Goal: Book appointment/travel/reservation

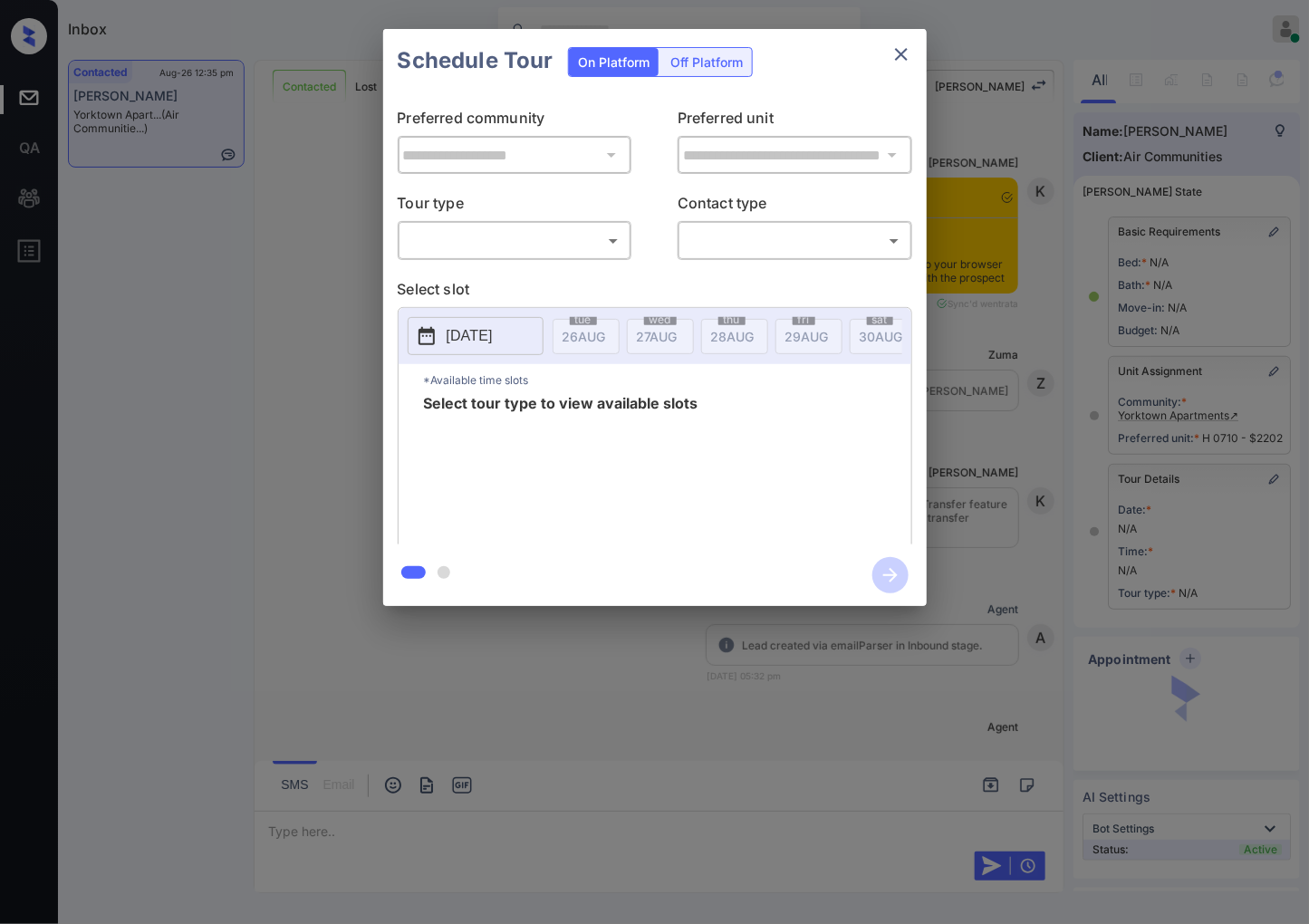
scroll to position [10418, 0]
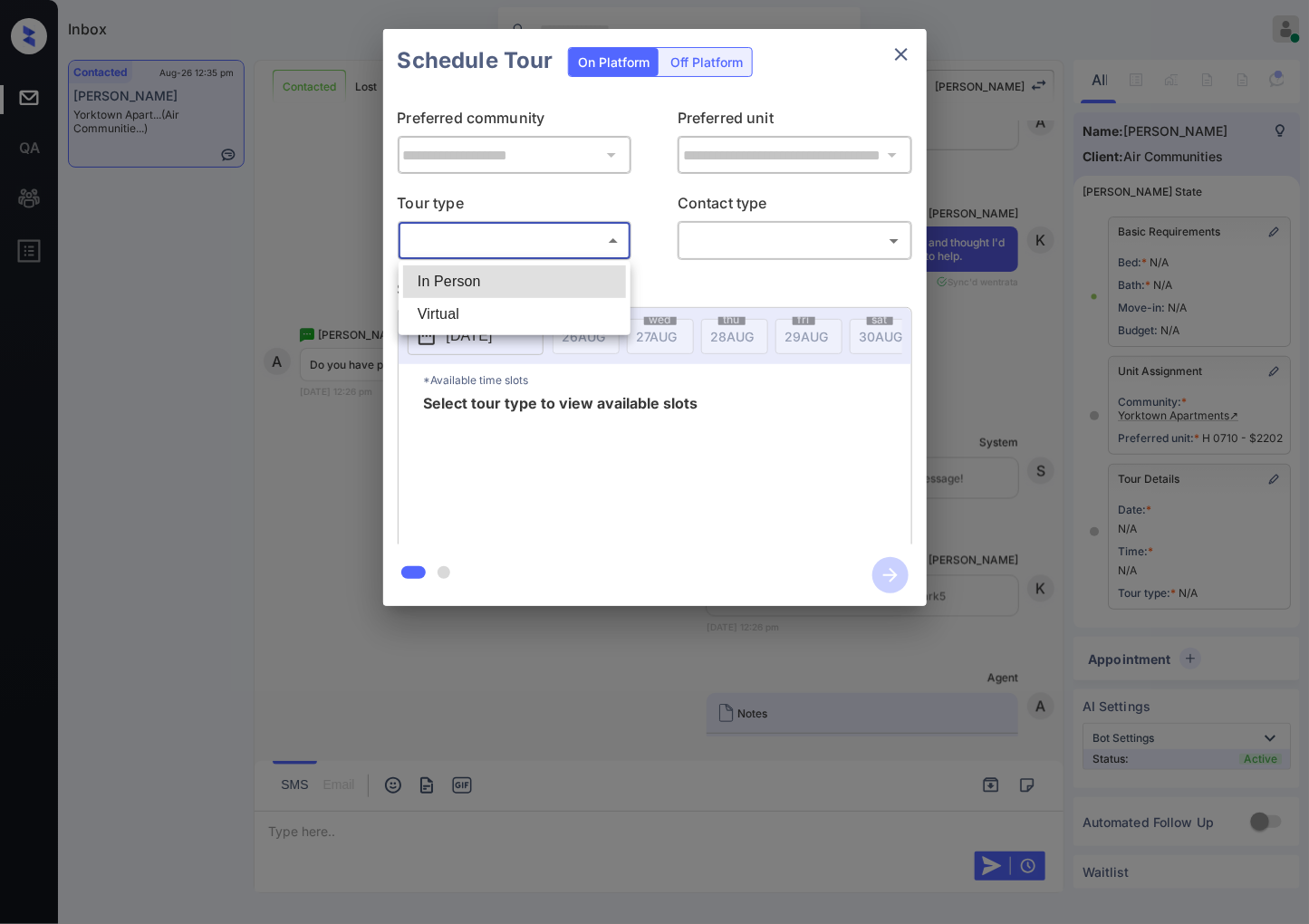
click at [529, 240] on body "Inbox [PERSON_NAME] Online Set yourself offline Set yourself on break Profile S…" at bounding box center [654, 462] width 1309 height 924
click at [521, 288] on li "In Person" at bounding box center [514, 282] width 223 height 33
type input "********"
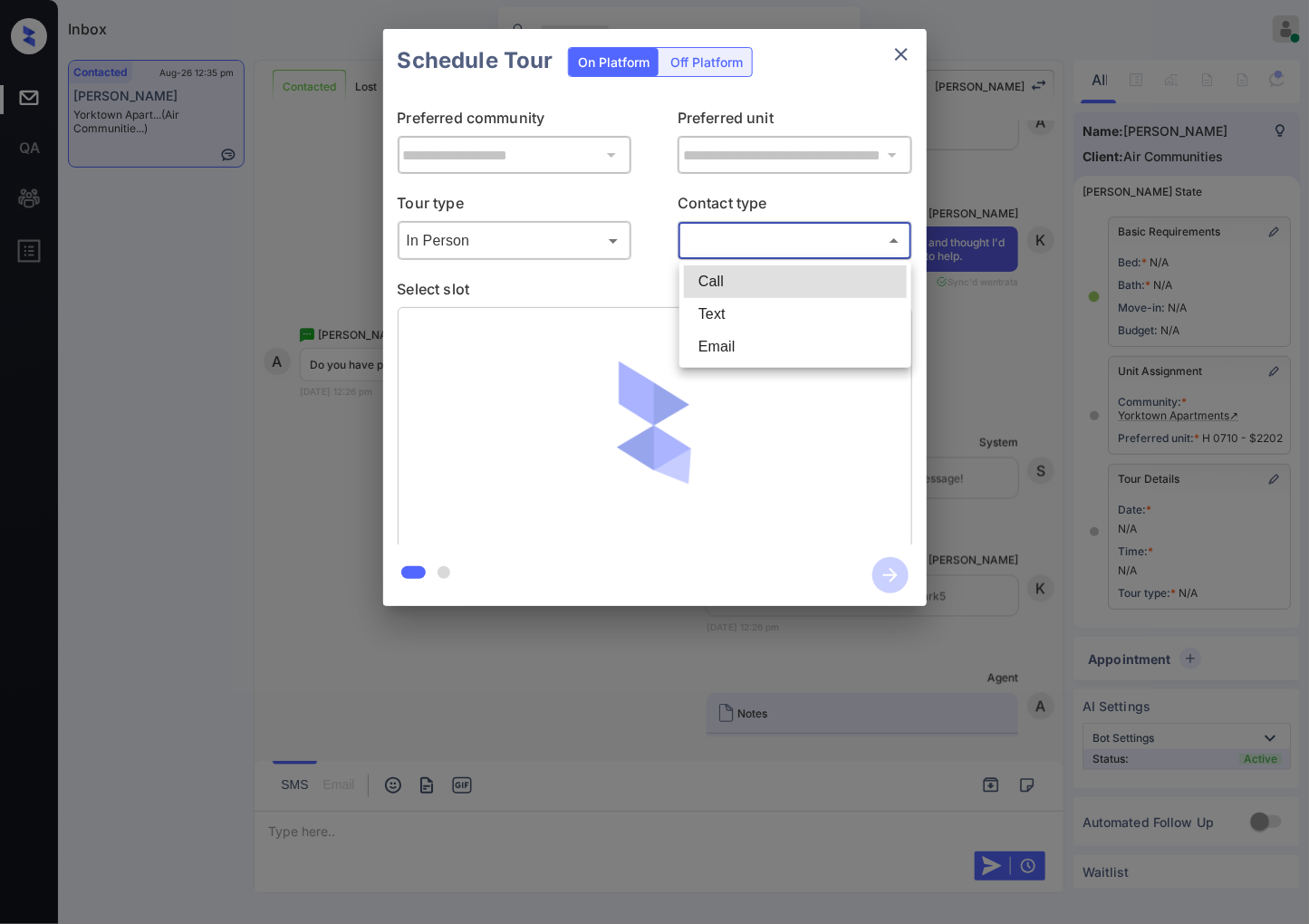
click at [711, 243] on body "Inbox [PERSON_NAME] Online Set yourself offline Set yourself on break Profile S…" at bounding box center [654, 462] width 1309 height 924
click at [726, 308] on li "Text" at bounding box center [796, 314] width 223 height 33
type input "****"
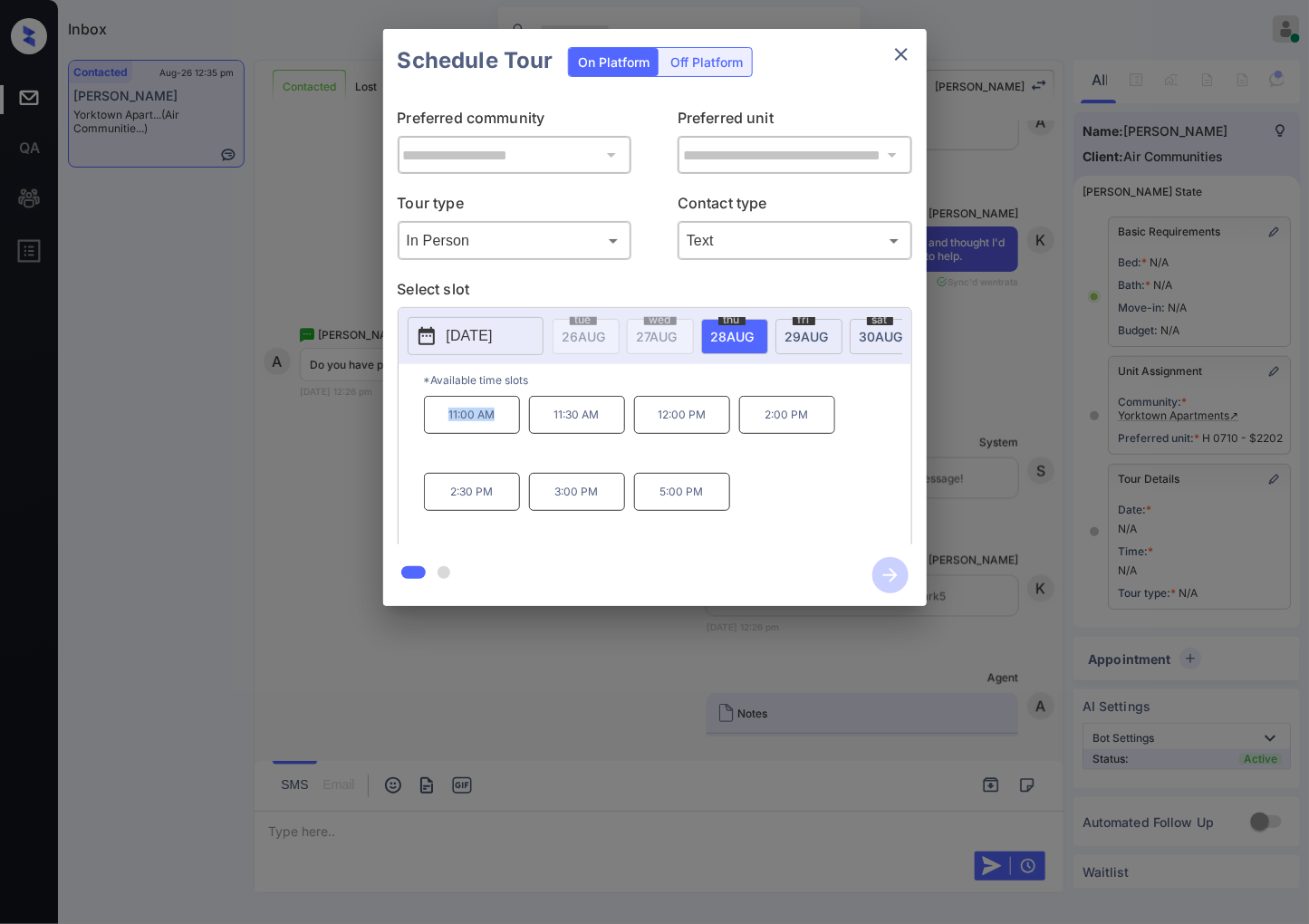
drag, startPoint x: 490, startPoint y: 431, endPoint x: 439, endPoint y: 427, distance: 51.2
click at [439, 427] on p "11:00 AM" at bounding box center [473, 415] width 96 height 38
copy p "11:00 AM"
drag, startPoint x: 713, startPoint y: 507, endPoint x: 659, endPoint y: 507, distance: 54.0
click at [659, 507] on p "5:00 PM" at bounding box center [682, 491] width 96 height 38
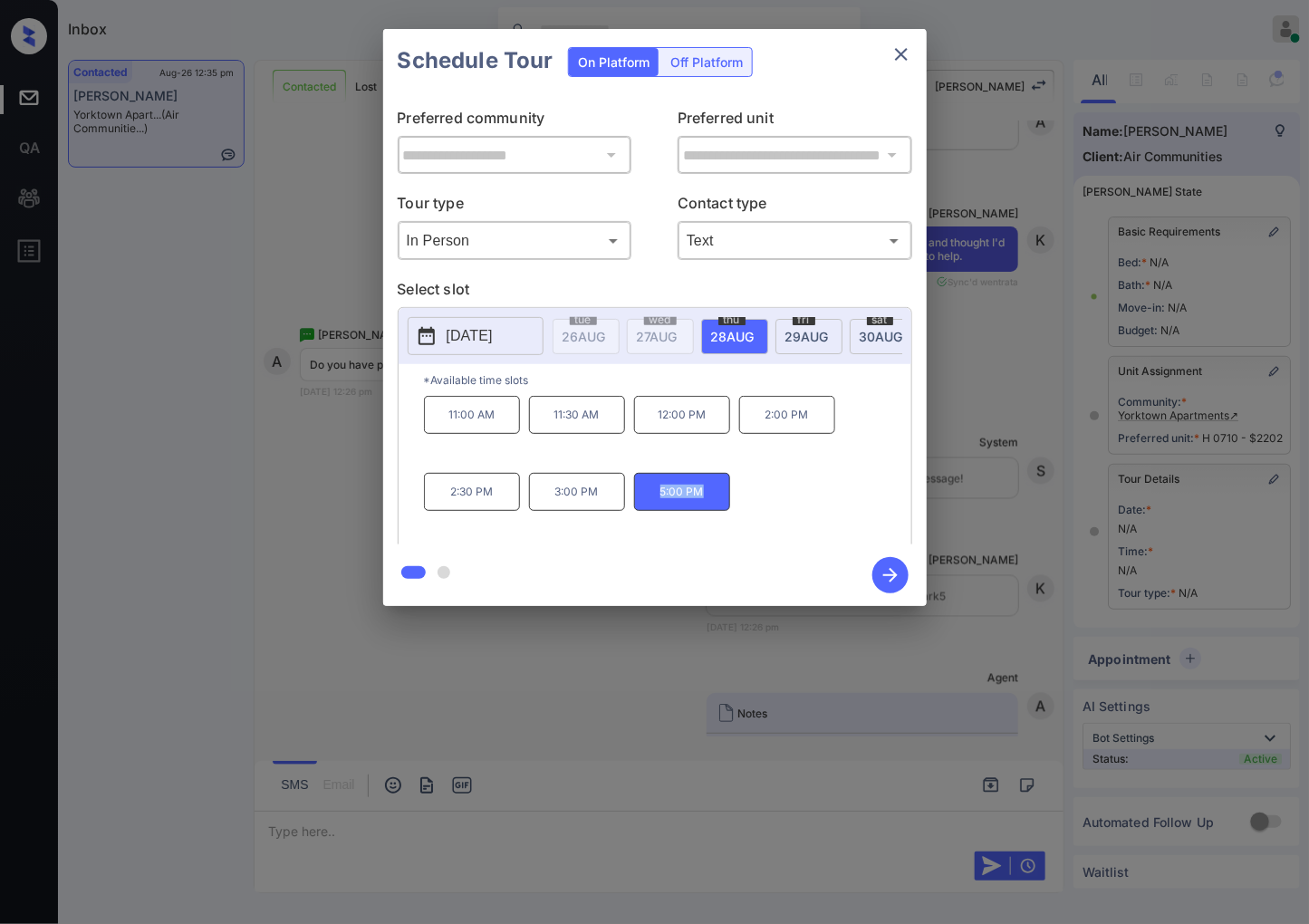
copy p "5:00 PM"
click at [503, 682] on div at bounding box center [654, 462] width 1309 height 924
